Goal: Navigation & Orientation: Go to known website

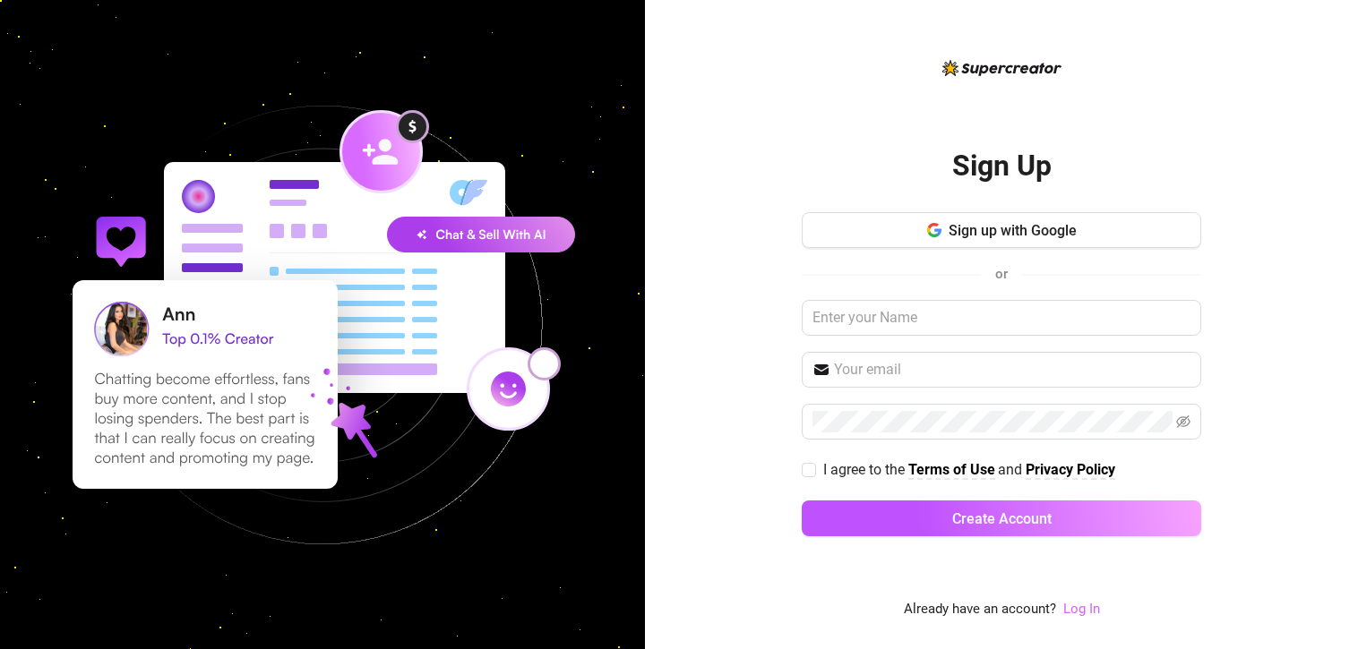
click at [1070, 610] on link "Log In" at bounding box center [1081, 609] width 37 height 16
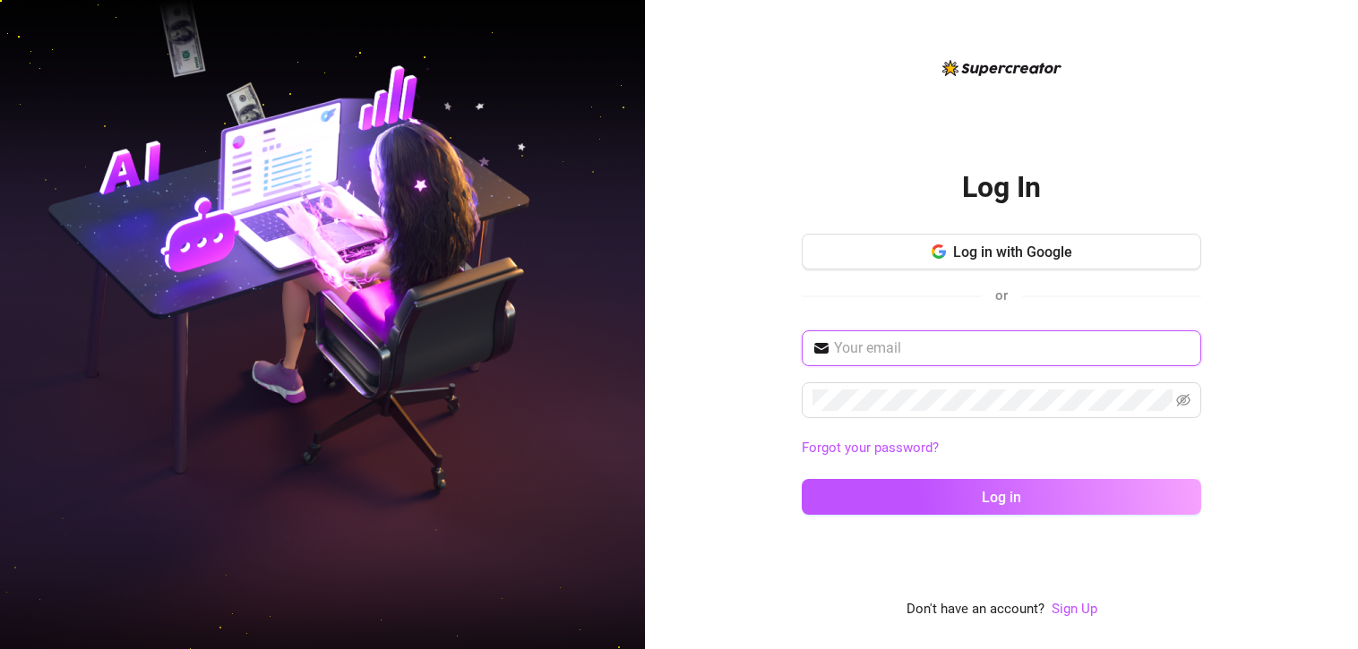
click at [887, 339] on input "text" at bounding box center [1012, 348] width 356 height 21
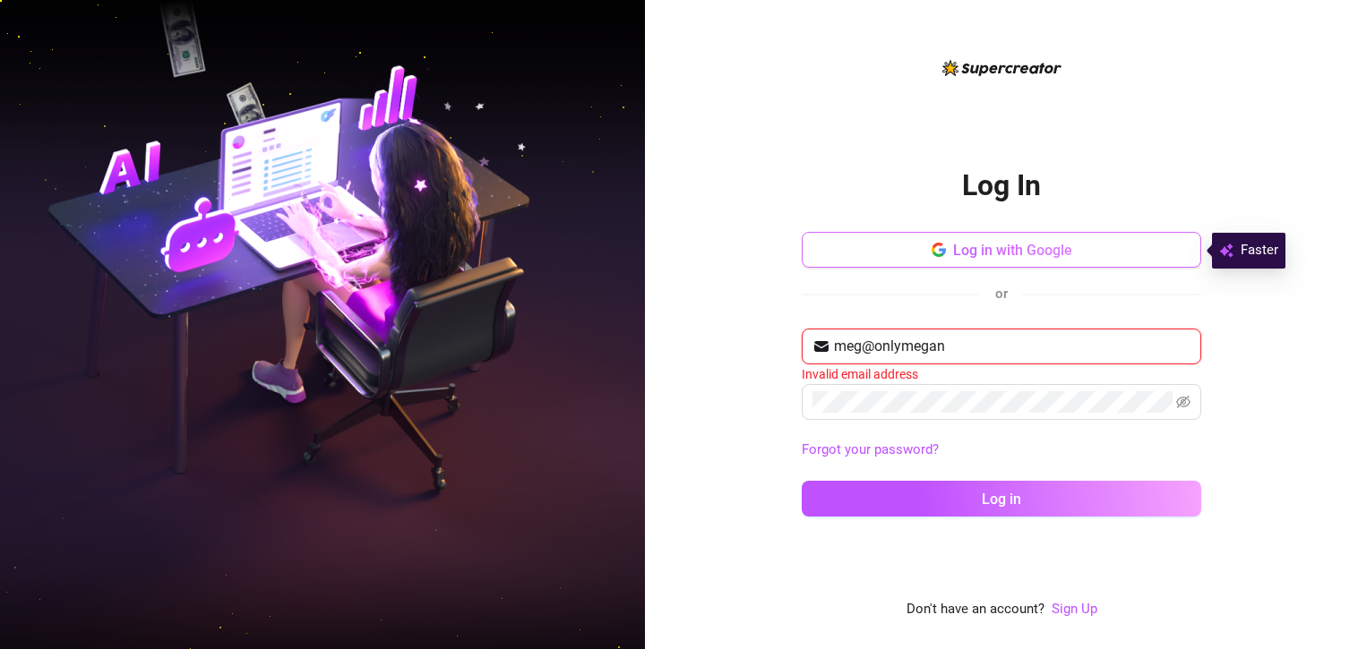
type input "meg@onlymegan"
click at [1033, 237] on button "Log in with Google" at bounding box center [1001, 250] width 399 height 36
click at [947, 253] on button "Log in with Google" at bounding box center [1001, 250] width 399 height 36
